Goal: Transaction & Acquisition: Purchase product/service

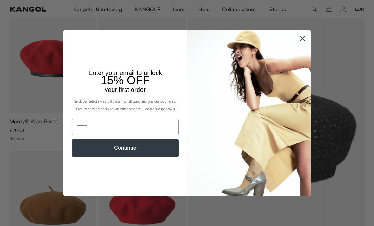
scroll to position [0, 130]
click at [303, 44] on circle "Close dialog" at bounding box center [302, 38] width 10 height 10
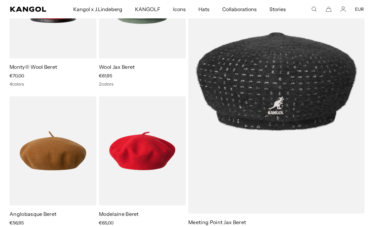
scroll to position [0, 0]
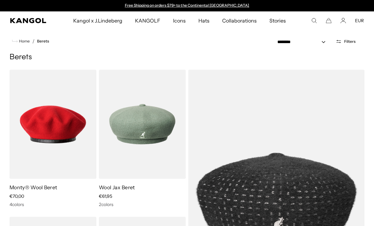
click at [0, 0] on img at bounding box center [0, 0] width 0 height 0
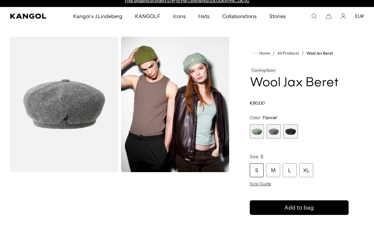
scroll to position [13, 0]
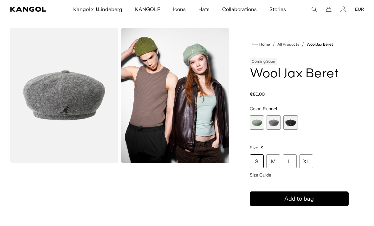
click at [193, 76] on img "Gallery Viewer" at bounding box center [175, 95] width 108 height 135
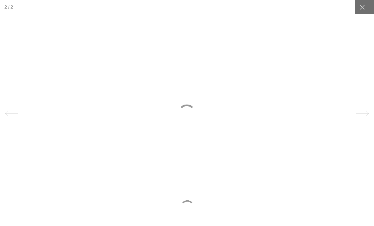
click at [207, 82] on div at bounding box center [187, 113] width 374 height 226
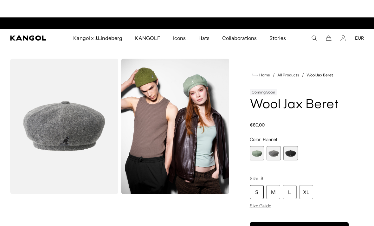
scroll to position [0, 0]
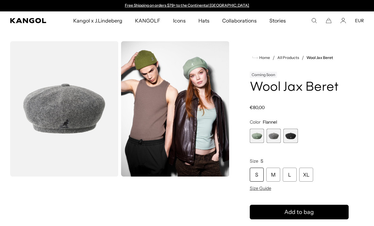
click at [290, 136] on span "3 of 3" at bounding box center [290, 136] width 14 height 14
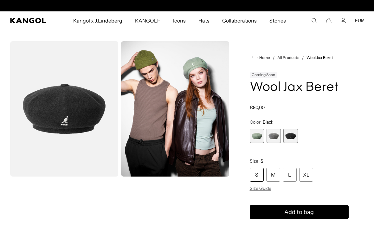
scroll to position [0, 130]
click at [82, 139] on img "Gallery Viewer" at bounding box center [64, 108] width 108 height 135
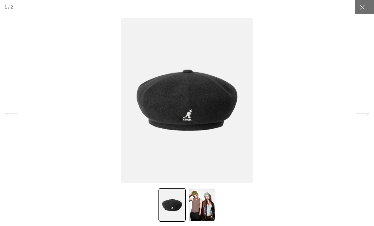
click at [357, 116] on icon at bounding box center [362, 113] width 13 height 13
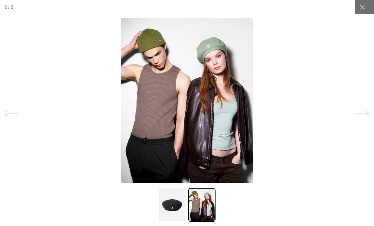
scroll to position [0, 0]
click at [366, 13] on div at bounding box center [362, 7] width 14 height 14
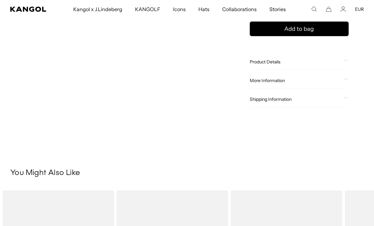
scroll to position [187, 0]
